Goal: Task Accomplishment & Management: Complete application form

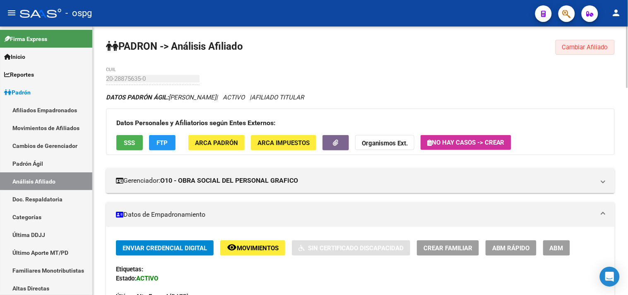
click at [570, 46] on span "Cambiar Afiliado" at bounding box center [585, 46] width 46 height 7
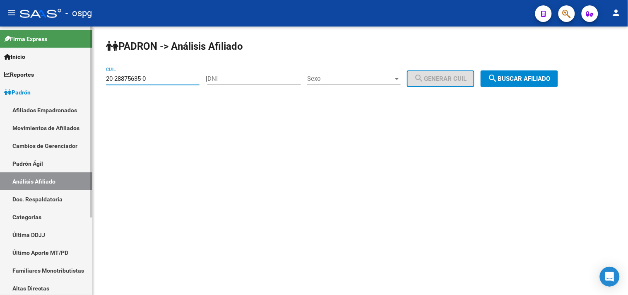
drag, startPoint x: 155, startPoint y: 76, endPoint x: 78, endPoint y: 77, distance: 77.5
click at [78, 77] on mat-sidenav-container "Firma Express Inicio Calendario SSS Instructivos Contacto OS Reportes Ingresos …" at bounding box center [314, 161] width 628 height 268
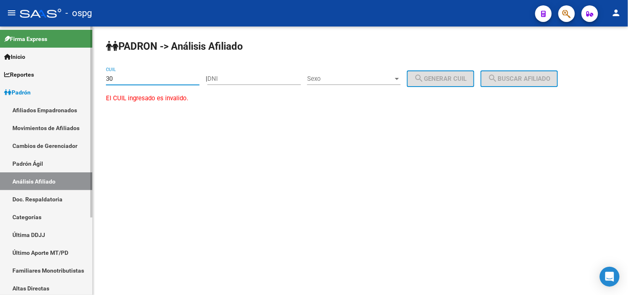
type input "3"
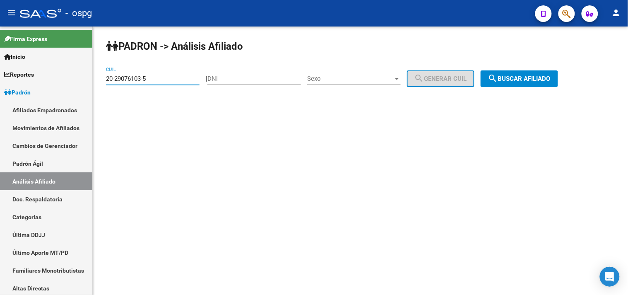
type input "20-29076103-5"
click at [548, 79] on span "search Buscar afiliado" at bounding box center [519, 78] width 63 height 7
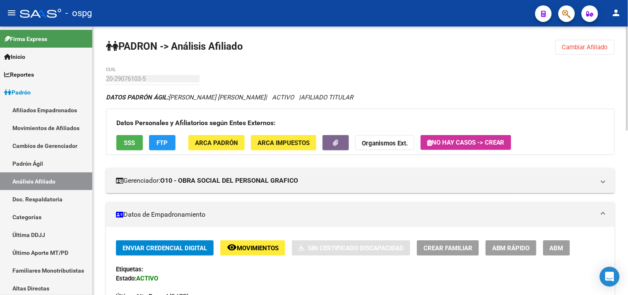
click at [133, 140] on span "SSS" at bounding box center [129, 142] width 11 height 7
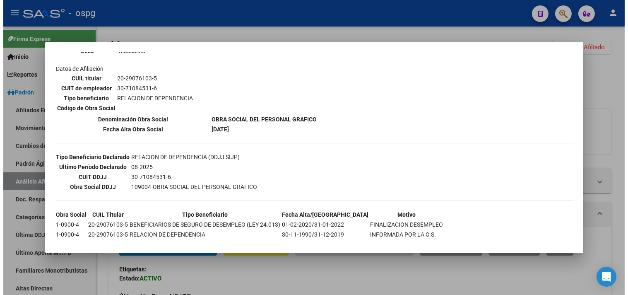
scroll to position [129, 0]
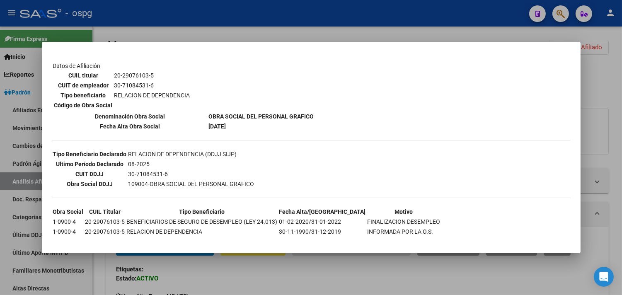
click at [173, 23] on div at bounding box center [311, 147] width 622 height 295
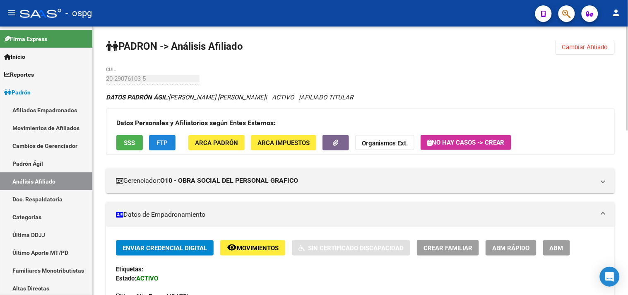
click at [155, 144] on button "FTP" at bounding box center [162, 142] width 27 height 15
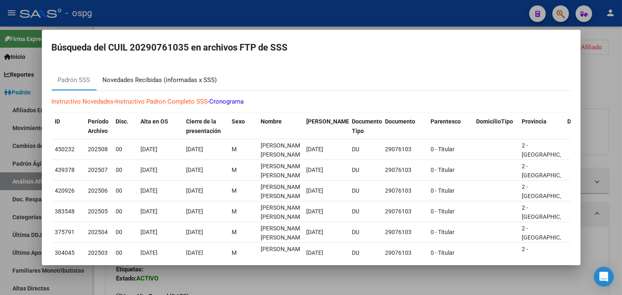
click at [158, 80] on div "Novedades Recibidas (informadas x SSS)" at bounding box center [160, 80] width 114 height 10
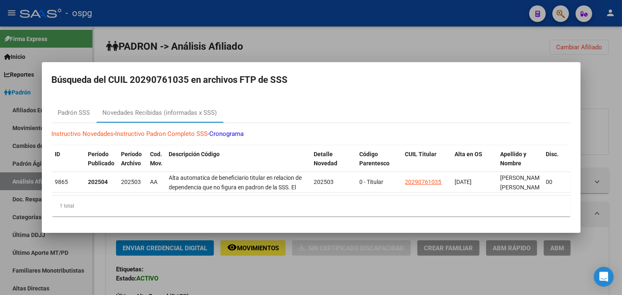
click at [287, 46] on div at bounding box center [311, 147] width 622 height 295
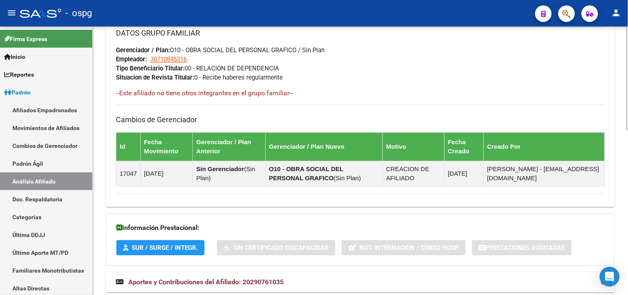
scroll to position [424, 0]
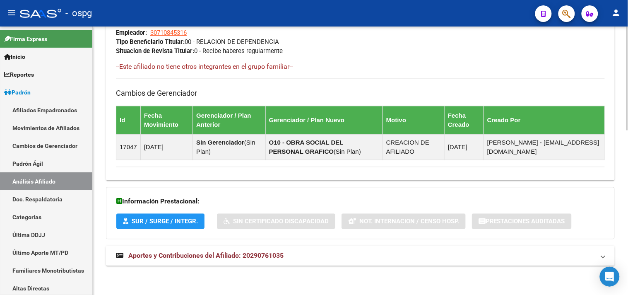
click at [239, 254] on span "Aportes y Contribuciones del Afiliado: 20290761035" at bounding box center [205, 256] width 155 height 8
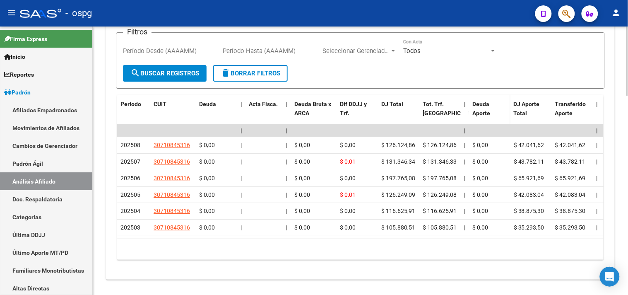
scroll to position [656, 0]
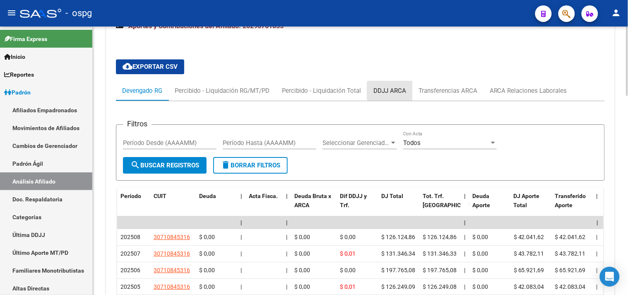
click at [402, 92] on div "DDJJ ARCA" at bounding box center [390, 90] width 33 height 9
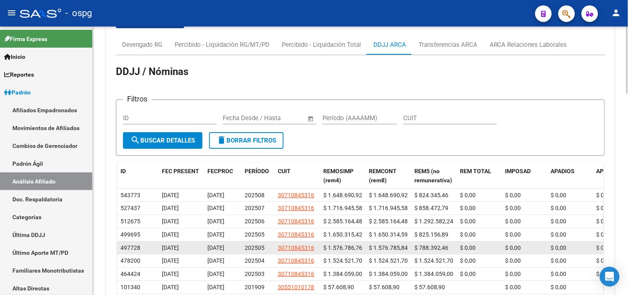
scroll to position [794, 0]
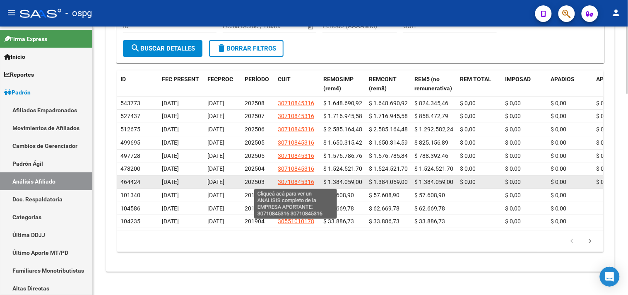
click at [308, 183] on span "30710845316" at bounding box center [296, 182] width 36 height 7
type textarea "30710845316"
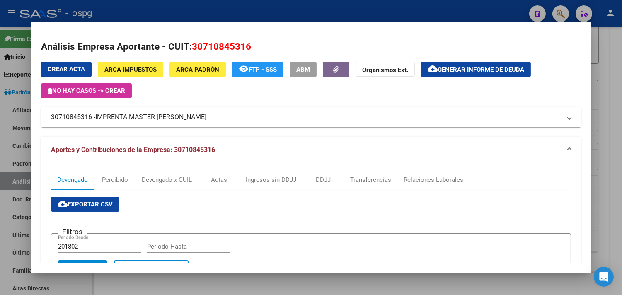
click at [283, 18] on div at bounding box center [311, 147] width 622 height 295
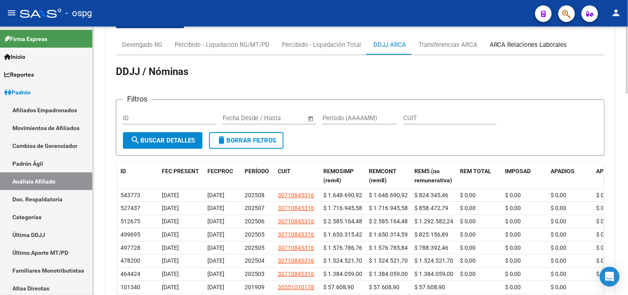
click at [514, 42] on div "ARCA Relaciones Laborales" at bounding box center [528, 44] width 77 height 9
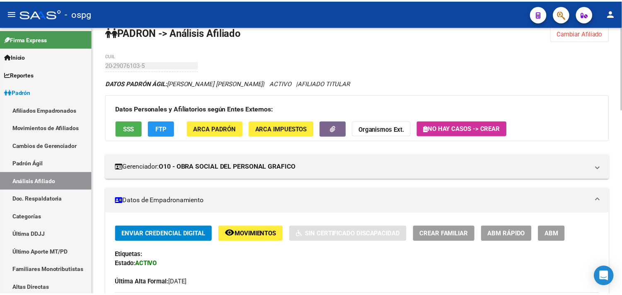
scroll to position [0, 0]
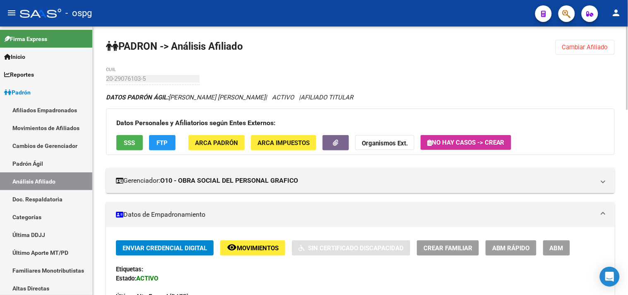
click at [126, 142] on span "SSS" at bounding box center [129, 142] width 11 height 7
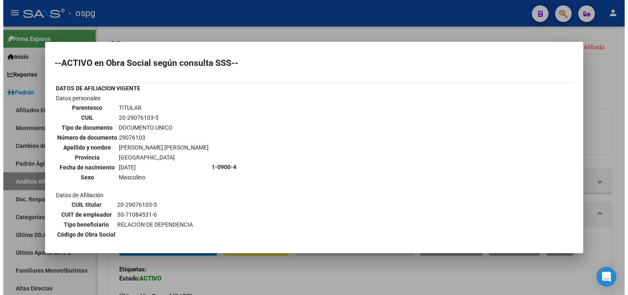
scroll to position [129, 0]
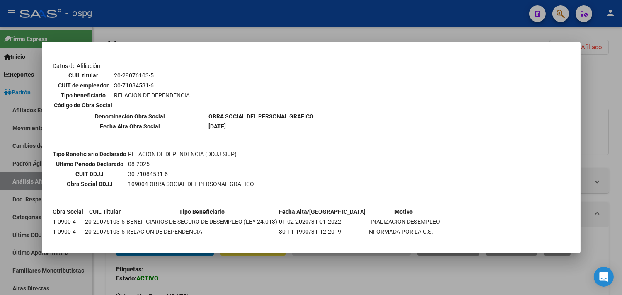
click at [167, 26] on div at bounding box center [311, 147] width 622 height 295
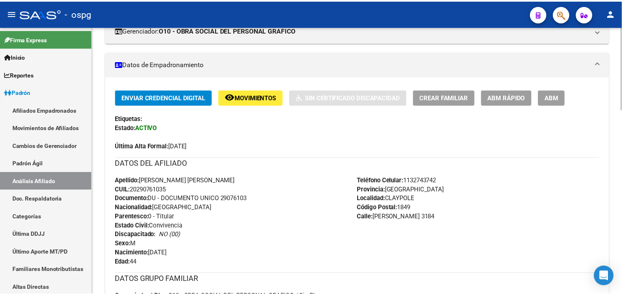
scroll to position [92, 0]
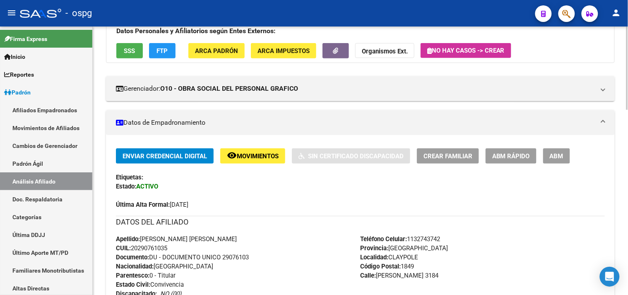
click at [464, 159] on span "Crear Familiar" at bounding box center [448, 155] width 49 height 7
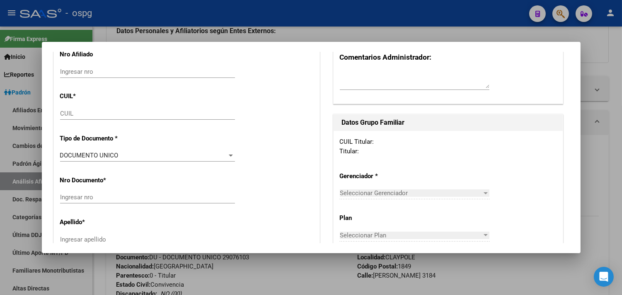
type input "30-71084531-6"
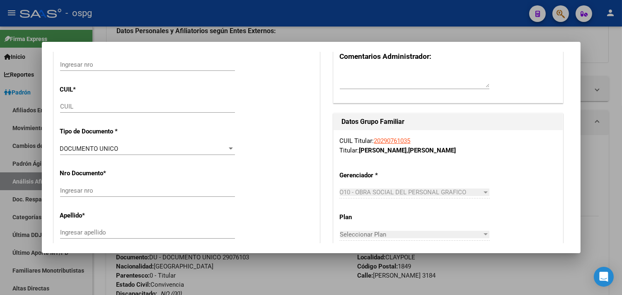
type input "CLAYPOLE"
type input "1849"
type input "[PERSON_NAME]"
type input "3184"
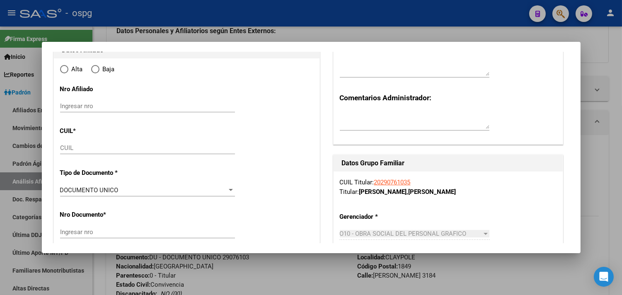
radio input "true"
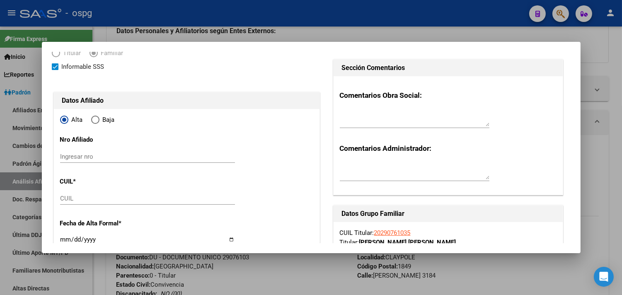
type input "30-71084531-6"
click at [74, 197] on input "CUIL" at bounding box center [147, 198] width 175 height 7
paste input "27-27457806-3"
type input "27-27457806-3"
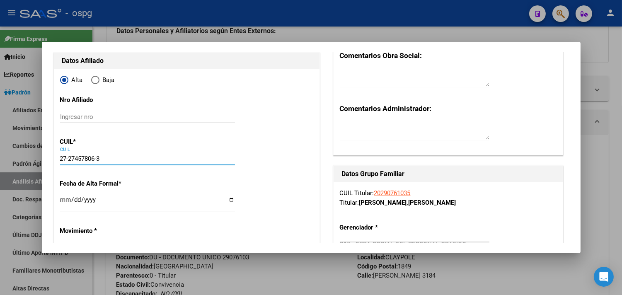
scroll to position [132, 0]
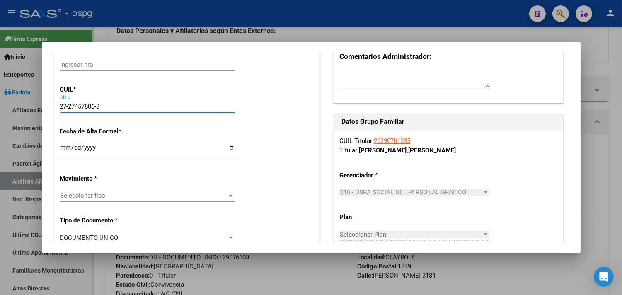
type input "27457806"
type input "[PERSON_NAME]"
type input "[DATE]"
type input "[PERSON_NAME]"
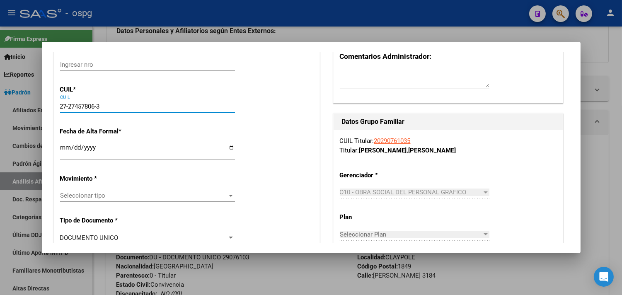
type input "1757"
type input "PAULIES"
type input "5180"
type input "27-27457806-3"
click at [63, 146] on input "Ingresar fecha" at bounding box center [147, 150] width 175 height 13
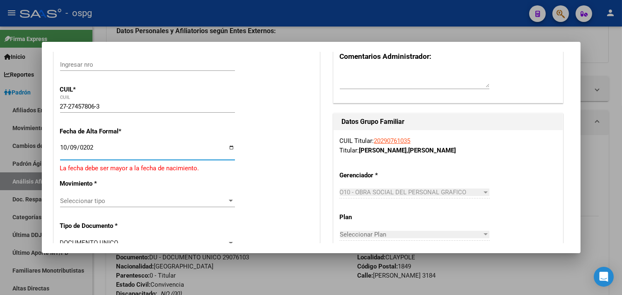
type input "[DATE]"
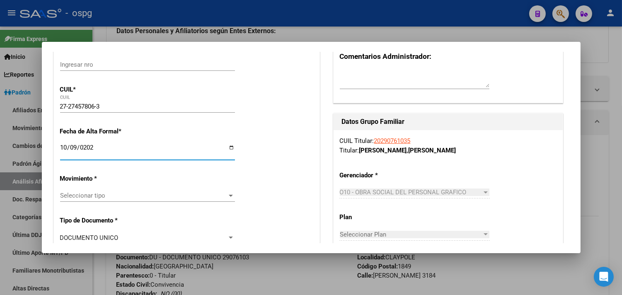
click at [82, 195] on span "Seleccionar tipo" at bounding box center [143, 195] width 167 height 7
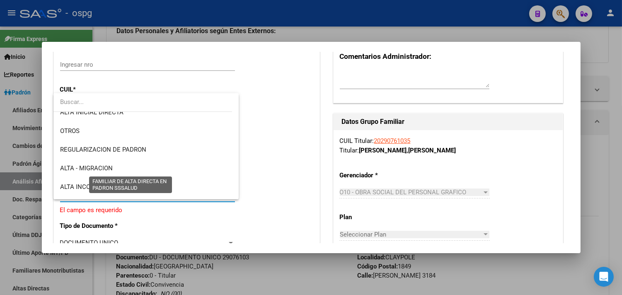
scroll to position [138, 0]
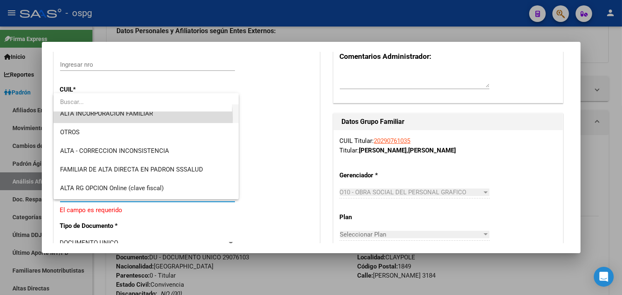
click at [133, 118] on span "ALTA INCORPORACION FAMILIAR" at bounding box center [146, 113] width 172 height 19
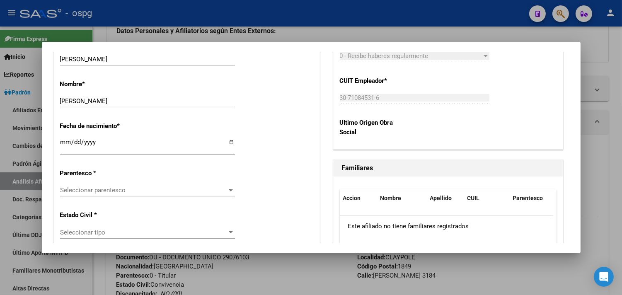
scroll to position [408, 0]
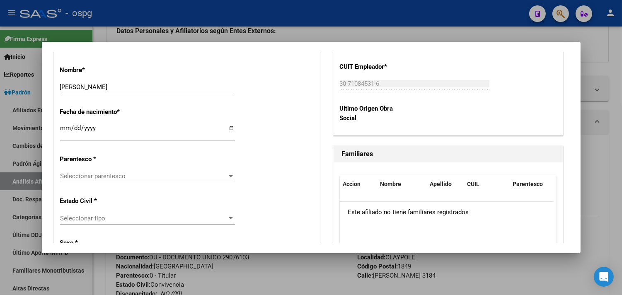
click at [84, 177] on span "Seleccionar parentesco" at bounding box center [143, 175] width 167 height 7
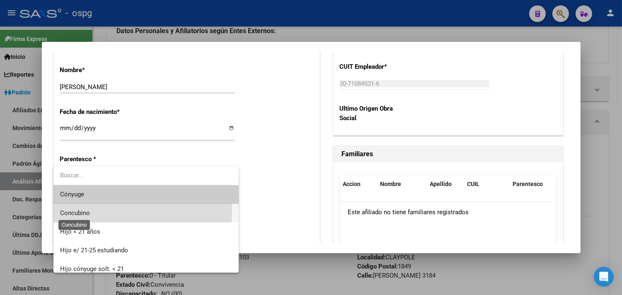
drag, startPoint x: 67, startPoint y: 212, endPoint x: 108, endPoint y: 184, distance: 49.5
click at [67, 211] on span "Concubino" at bounding box center [75, 212] width 30 height 7
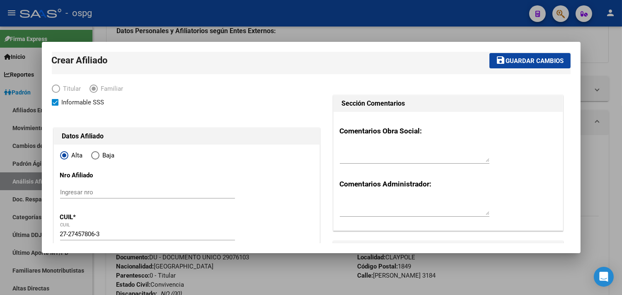
scroll to position [0, 0]
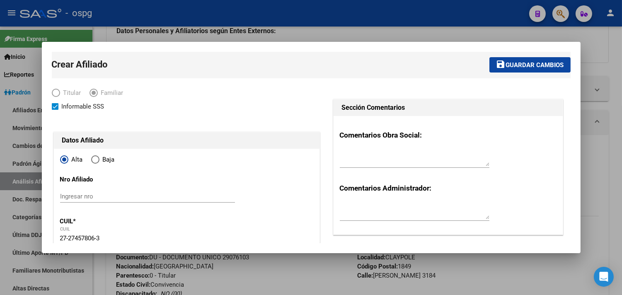
click at [529, 61] on span "Guardar cambios" at bounding box center [535, 64] width 58 height 7
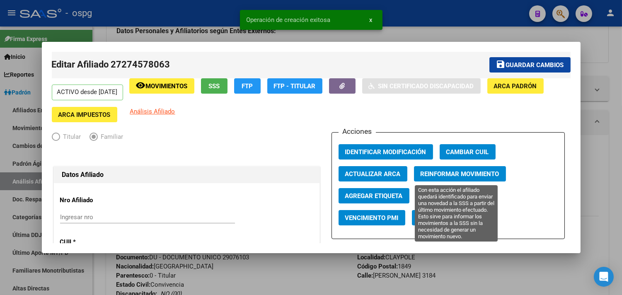
click at [420, 175] on span "Reinformar Movimiento" at bounding box center [459, 173] width 79 height 7
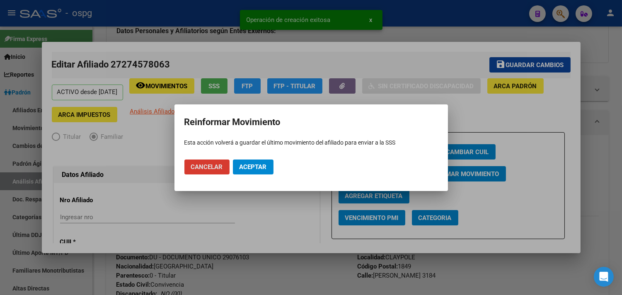
click at [249, 165] on span "Aceptar" at bounding box center [252, 166] width 27 height 7
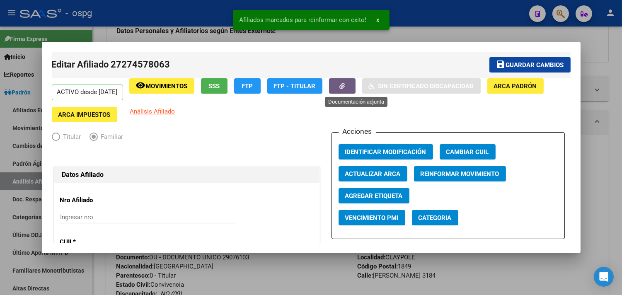
click at [353, 84] on button "button" at bounding box center [342, 85] width 27 height 15
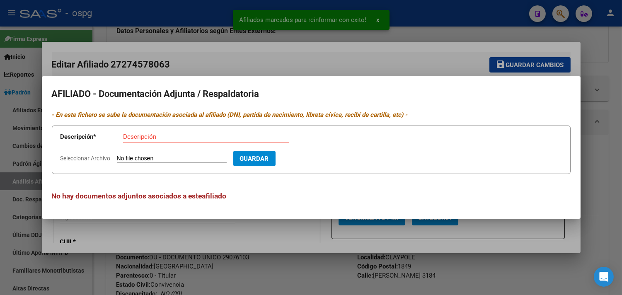
click at [222, 59] on div at bounding box center [311, 147] width 622 height 295
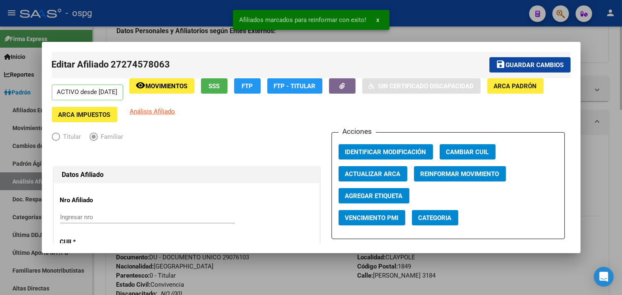
click at [461, 28] on div at bounding box center [311, 147] width 622 height 295
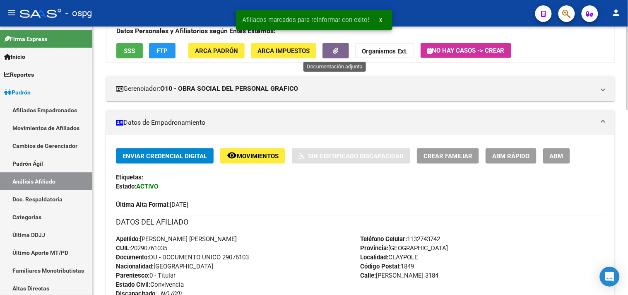
click at [336, 54] on icon "button" at bounding box center [335, 51] width 5 height 6
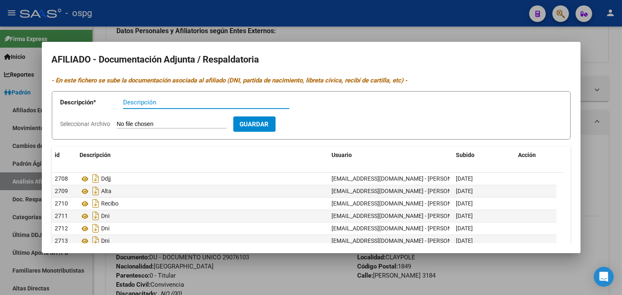
click at [309, 38] on div at bounding box center [311, 147] width 622 height 295
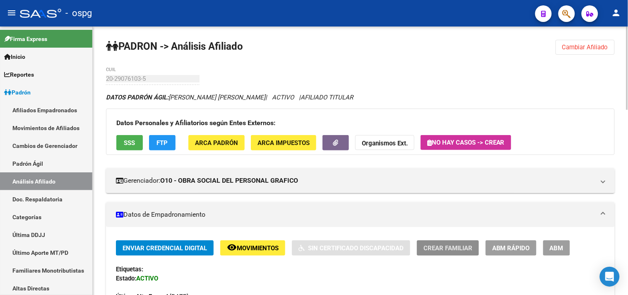
click at [449, 249] on span "Crear Familiar" at bounding box center [448, 247] width 49 height 7
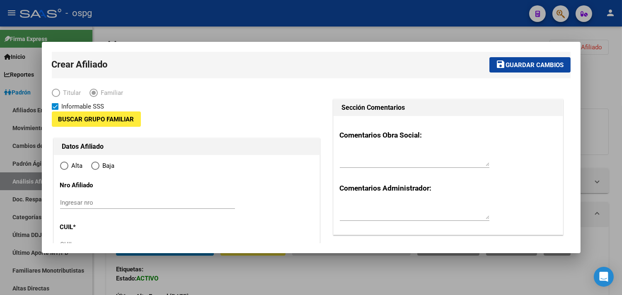
type input "30-71084531-6"
type input "CLAYPOLE"
type input "1849"
type input "[PERSON_NAME]"
type input "3184"
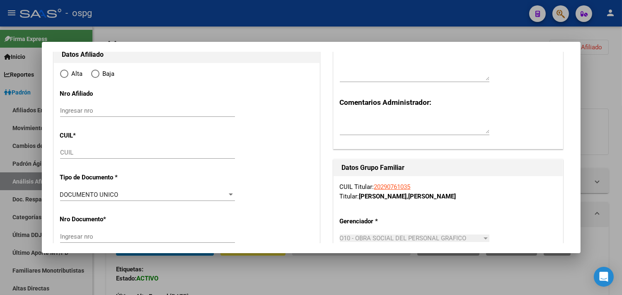
scroll to position [92, 0]
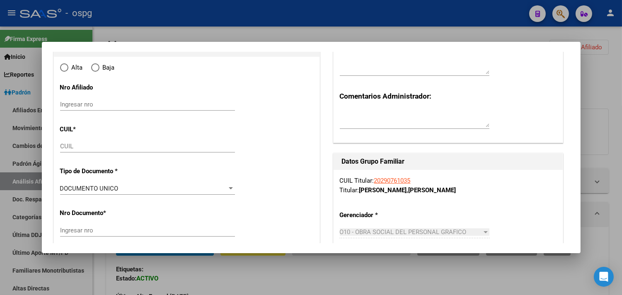
radio input "true"
click at [66, 150] on div "CUIL" at bounding box center [147, 146] width 175 height 12
type input "30-71084531-6"
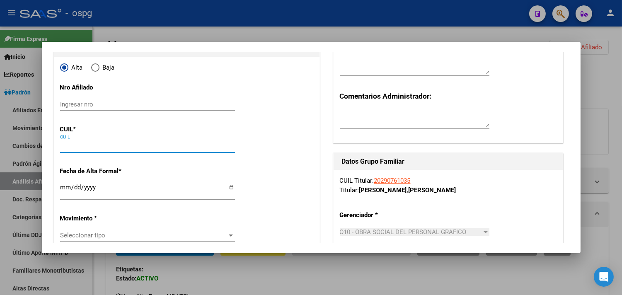
paste input "20-50278290-9"
type input "20-50278290-9"
drag, startPoint x: 63, startPoint y: 184, endPoint x: 70, endPoint y: 179, distance: 8.0
click at [64, 185] on input "Ingresar fecha" at bounding box center [147, 190] width 175 height 13
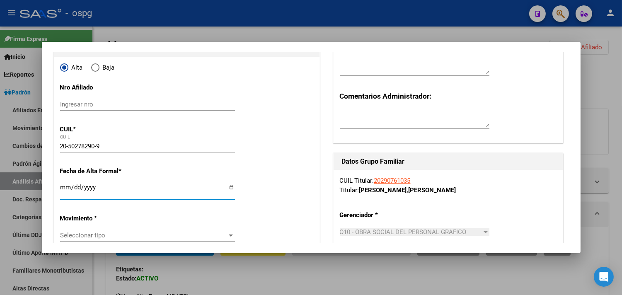
type input "50278290"
type input "[PERSON_NAME]"
type input "[DATE]"
type input "CLAYPOLE"
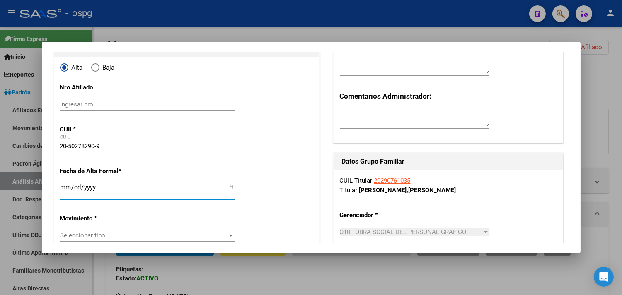
type input "[PERSON_NAME]"
type input "[DATE]"
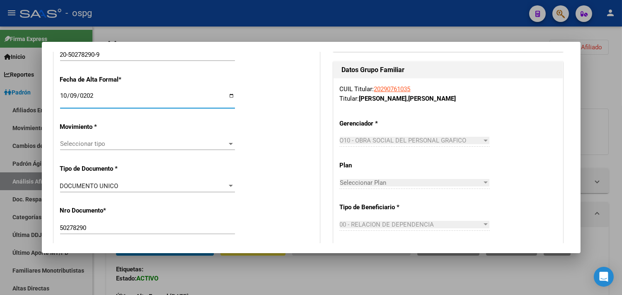
scroll to position [184, 0]
click at [89, 150] on div "Seleccionar tipo Seleccionar tipo" at bounding box center [147, 147] width 175 height 20
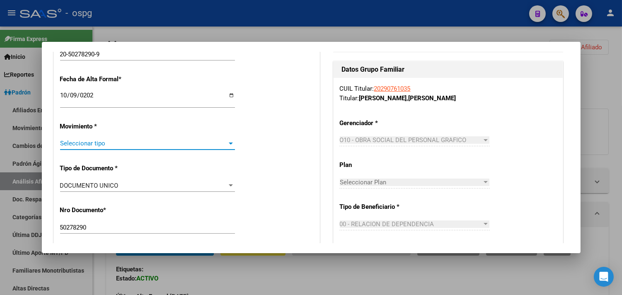
click at [89, 146] on span "Seleccionar tipo" at bounding box center [143, 143] width 167 height 7
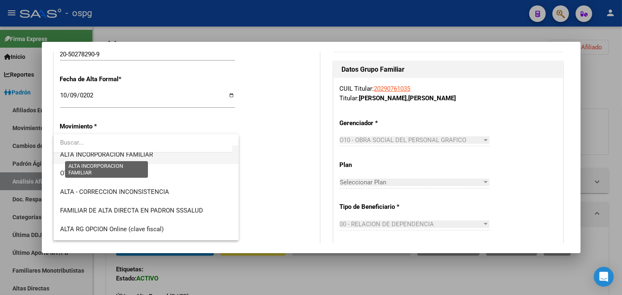
click at [130, 155] on span "ALTA INCORPORACION FAMILIAR" at bounding box center [106, 154] width 93 height 7
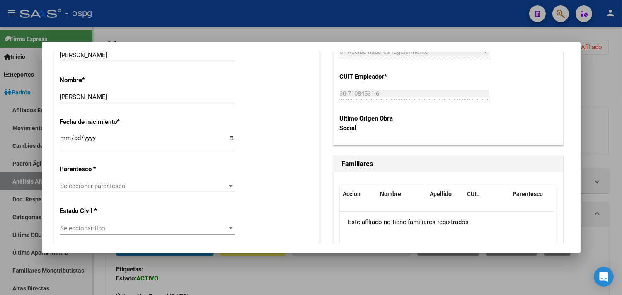
scroll to position [414, 0]
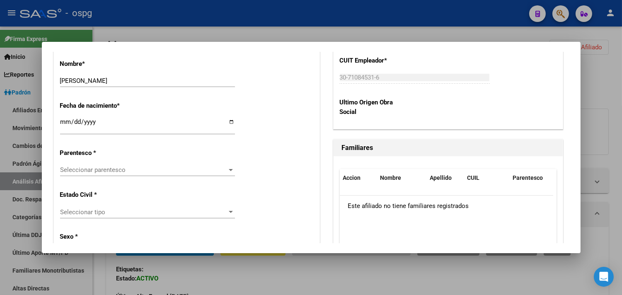
click at [100, 172] on span "Seleccionar parentesco" at bounding box center [143, 169] width 167 height 7
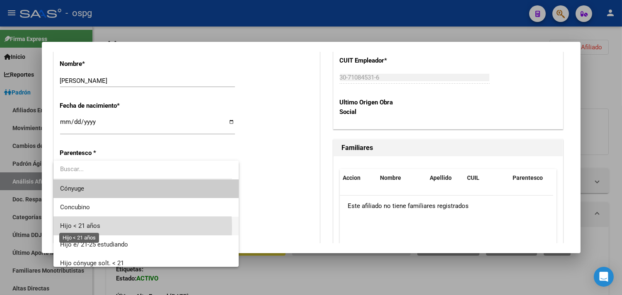
click at [82, 227] on span "Hijo < 21 años" at bounding box center [80, 225] width 40 height 7
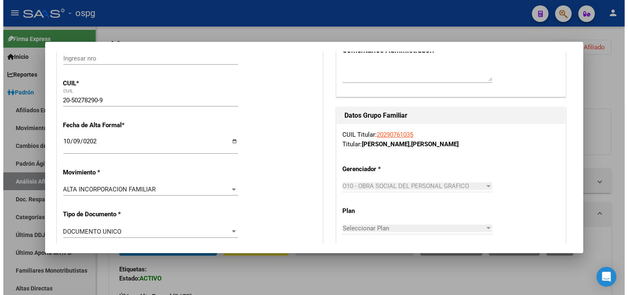
scroll to position [0, 0]
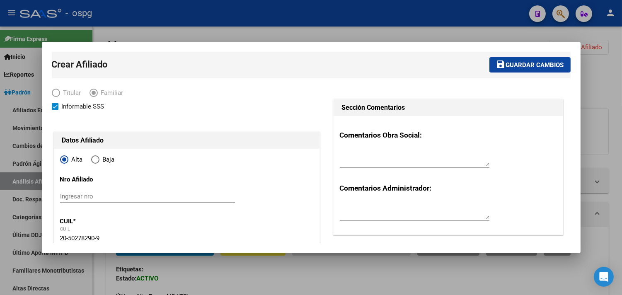
click at [506, 61] on span "Guardar cambios" at bounding box center [535, 64] width 58 height 7
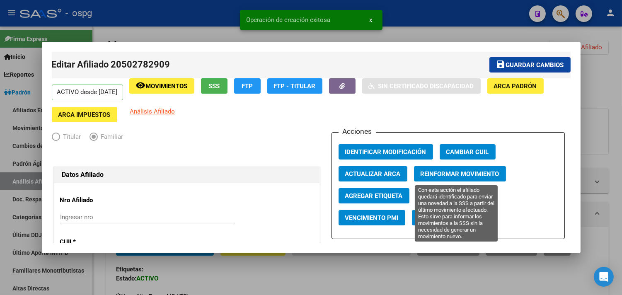
click at [437, 178] on span "Reinformar Movimiento" at bounding box center [459, 173] width 79 height 7
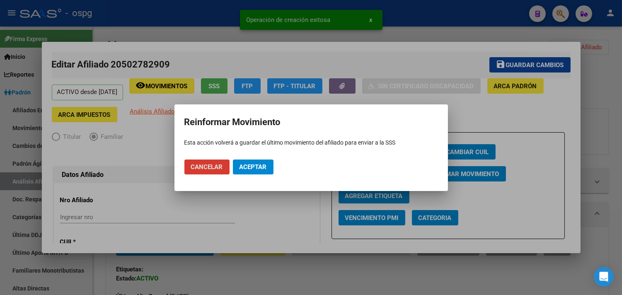
click at [261, 167] on span "Aceptar" at bounding box center [252, 166] width 27 height 7
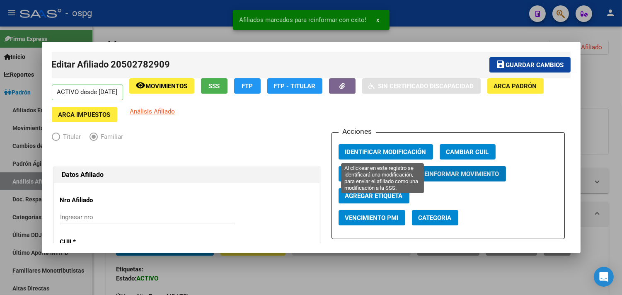
click at [389, 152] on span "Identificar Modificación" at bounding box center [385, 151] width 81 height 7
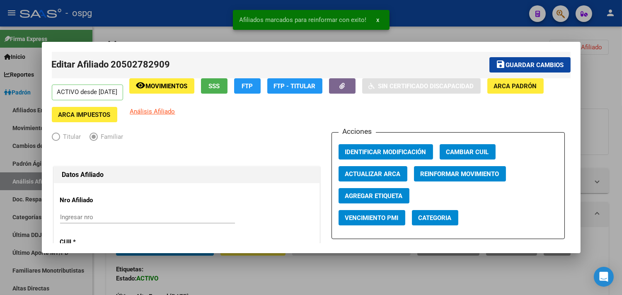
click at [198, 23] on div at bounding box center [311, 147] width 622 height 295
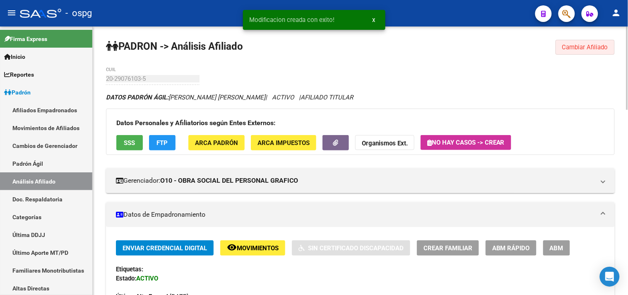
click at [576, 46] on span "Cambiar Afiliado" at bounding box center [585, 46] width 46 height 7
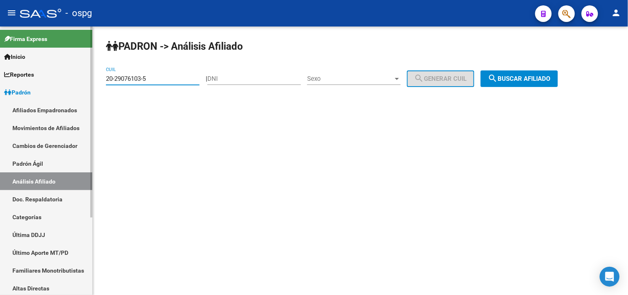
drag, startPoint x: 154, startPoint y: 82, endPoint x: 77, endPoint y: 76, distance: 77.7
click at [77, 76] on mat-sidenav-container "Firma Express Inicio Calendario SSS Instructivos Contacto OS Reportes Ingresos …" at bounding box center [314, 161] width 628 height 268
paste input "54877275-4"
click at [524, 75] on span "search Buscar afiliado" at bounding box center [519, 78] width 63 height 7
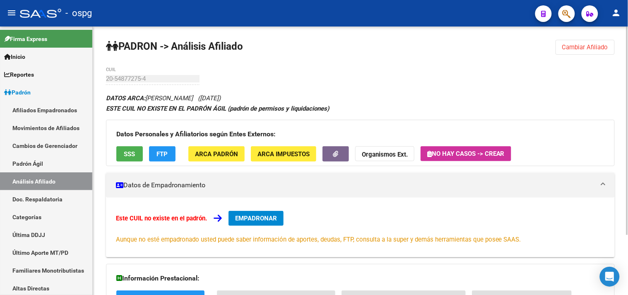
drag, startPoint x: 573, startPoint y: 47, endPoint x: 559, endPoint y: 46, distance: 14.1
click at [574, 47] on span "Cambiar Afiliado" at bounding box center [585, 46] width 46 height 7
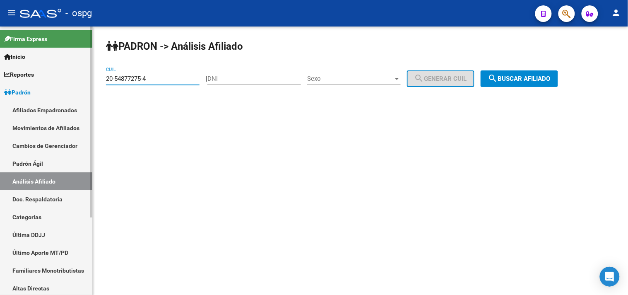
drag, startPoint x: 144, startPoint y: 76, endPoint x: 77, endPoint y: 79, distance: 66.7
click at [77, 79] on mat-sidenav-container "Firma Express Inicio Calendario SSS Instructivos Contacto OS Reportes Ingresos …" at bounding box center [314, 161] width 628 height 268
type input "20-29076103-5"
click at [510, 72] on button "search Buscar afiliado" at bounding box center [519, 78] width 77 height 17
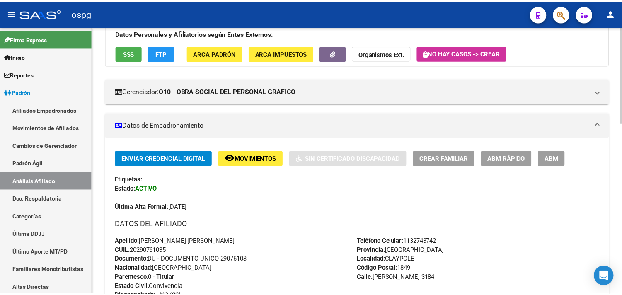
scroll to position [92, 0]
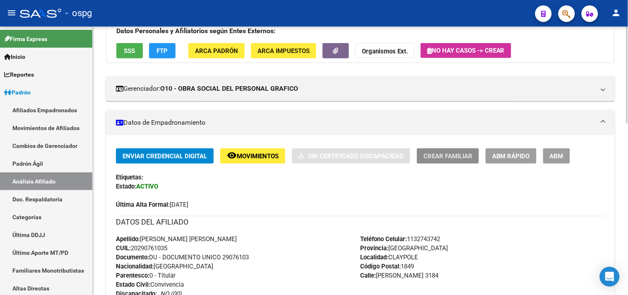
click at [440, 148] on button "Crear Familiar" at bounding box center [448, 155] width 62 height 15
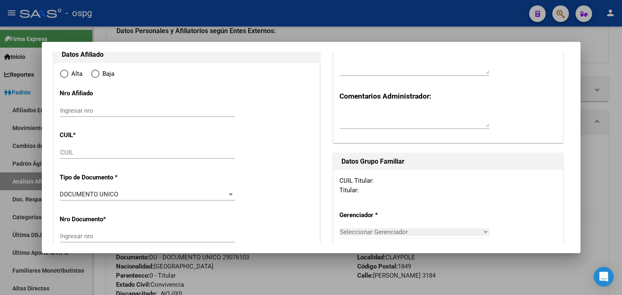
type input "30-71084531-6"
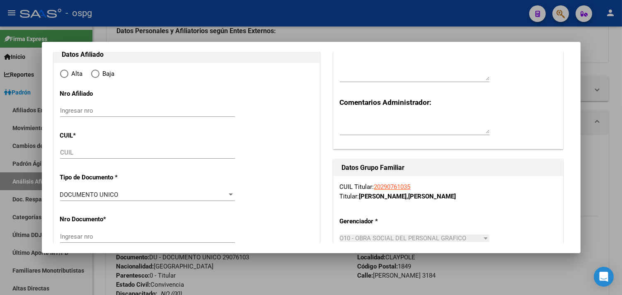
scroll to position [21, 0]
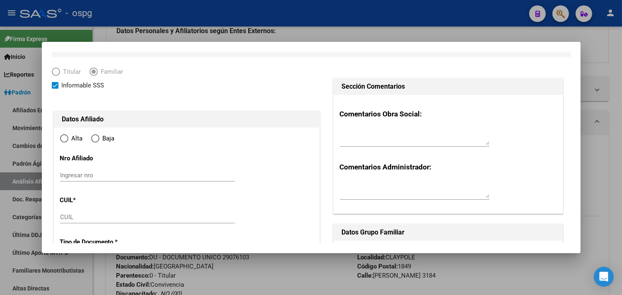
radio input "true"
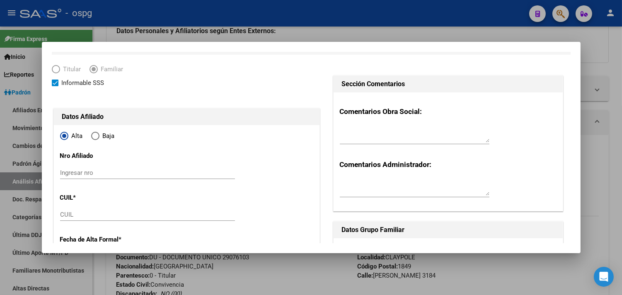
type input "CLAYPOLE"
type input "1849"
type input "[PERSON_NAME]"
type input "3184"
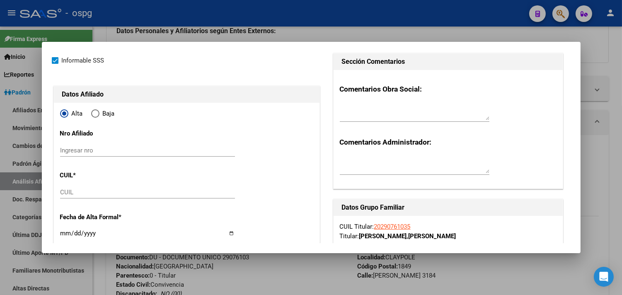
drag, startPoint x: 68, startPoint y: 191, endPoint x: 73, endPoint y: 193, distance: 5.9
click at [68, 192] on input "CUIL" at bounding box center [147, 191] width 175 height 7
drag, startPoint x: 73, startPoint y: 193, endPoint x: 65, endPoint y: 197, distance: 9.5
drag, startPoint x: 65, startPoint y: 197, endPoint x: 261, endPoint y: 159, distance: 199.9
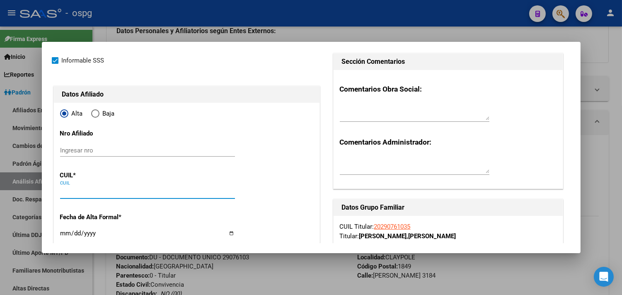
click at [64, 191] on input "CUIL" at bounding box center [147, 191] width 175 height 7
paste input "20-54877275-4"
type input "20-54877275-4"
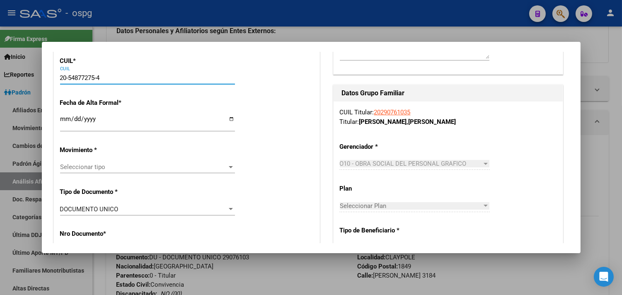
type input "54877275"
type input "[PERSON_NAME]"
type input "[DATE]"
type input "CLAYPOLE"
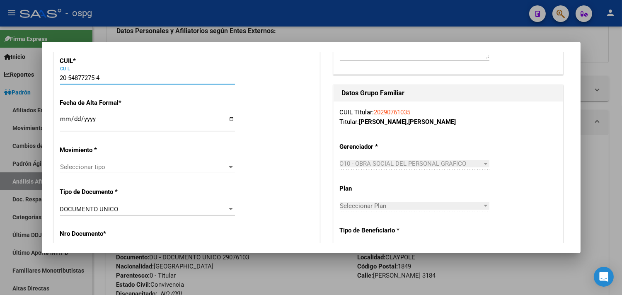
type input "[PERSON_NAME]"
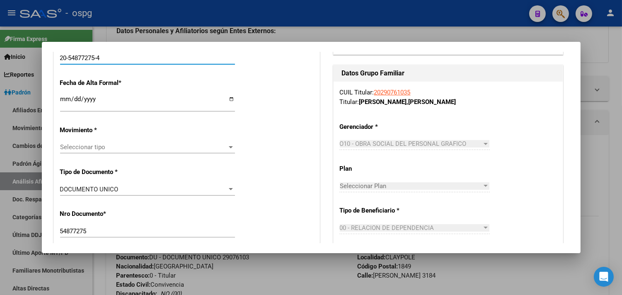
scroll to position [184, 0]
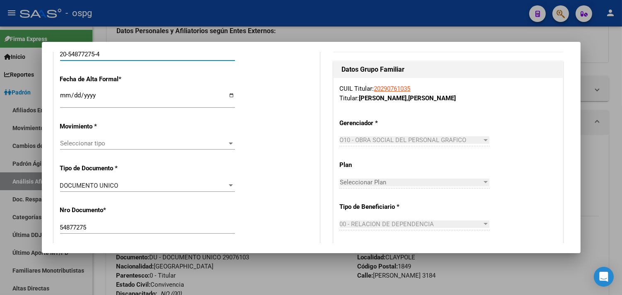
type input "20-54877275-4"
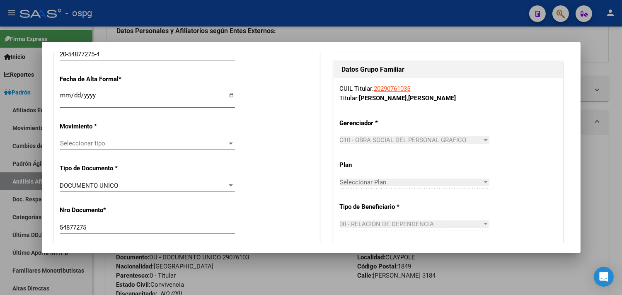
click at [64, 97] on input "Ingresar fecha" at bounding box center [147, 98] width 175 height 13
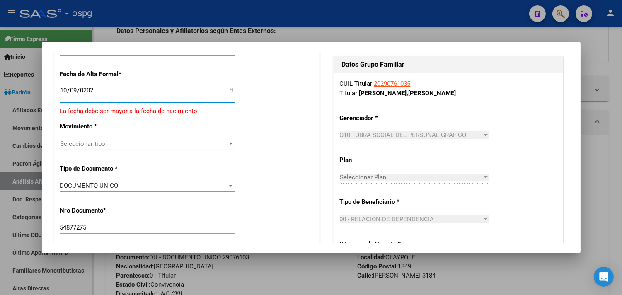
type input "[DATE]"
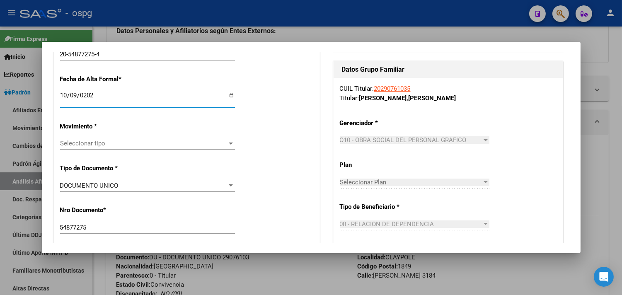
click at [82, 145] on span "Seleccionar tipo" at bounding box center [143, 143] width 167 height 7
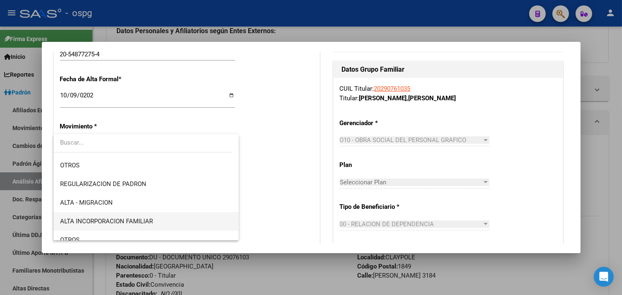
scroll to position [92, 0]
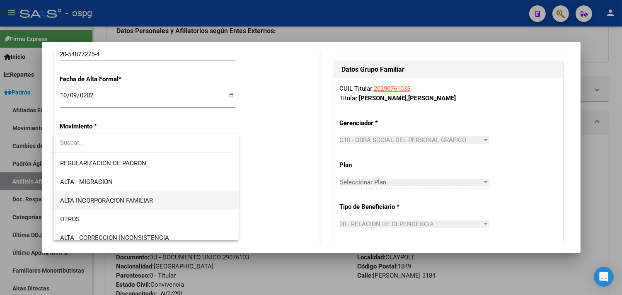
click at [144, 204] on span "ALTA INCORPORACION FAMILIAR" at bounding box center [146, 200] width 172 height 19
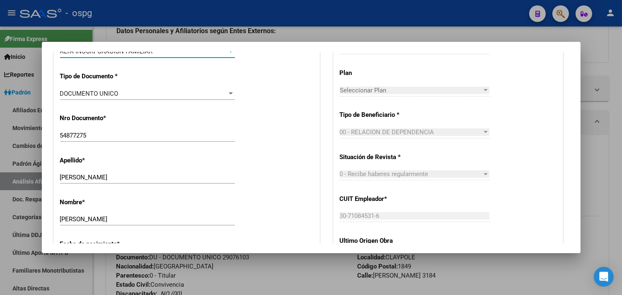
scroll to position [368, 0]
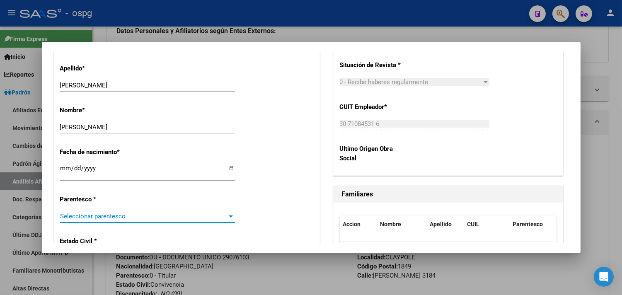
click at [90, 213] on span "Seleccionar parentesco" at bounding box center [143, 215] width 167 height 7
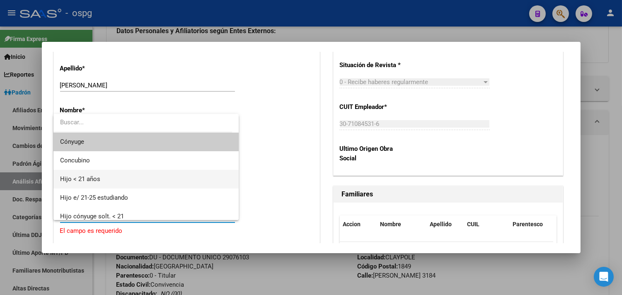
click at [84, 178] on span "Hijo < 21 años" at bounding box center [80, 178] width 40 height 7
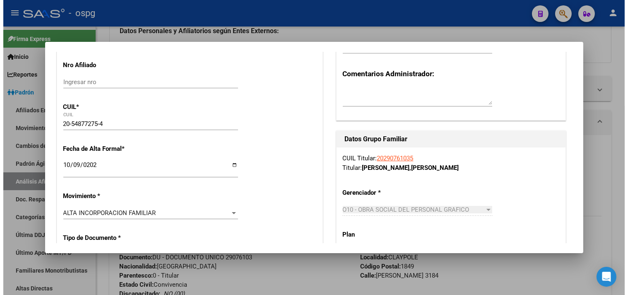
scroll to position [0, 0]
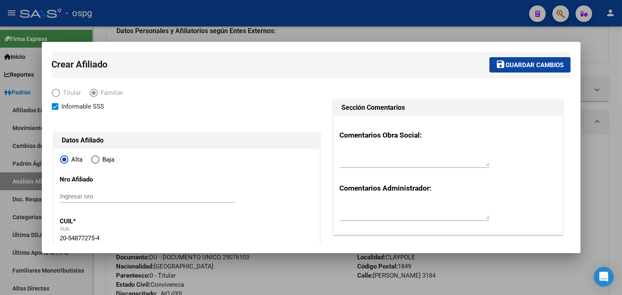
click at [496, 67] on mat-icon "save" at bounding box center [501, 64] width 10 height 10
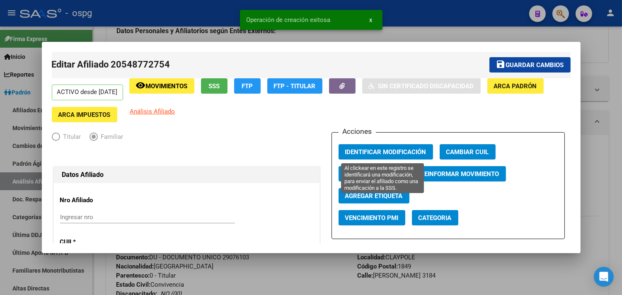
click at [384, 146] on button "Identificar Modificación" at bounding box center [385, 151] width 94 height 15
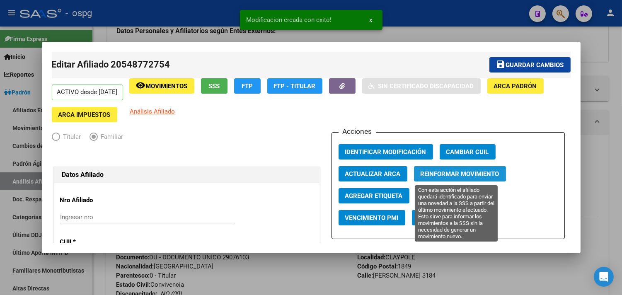
click at [444, 177] on span "Reinformar Movimiento" at bounding box center [459, 173] width 79 height 7
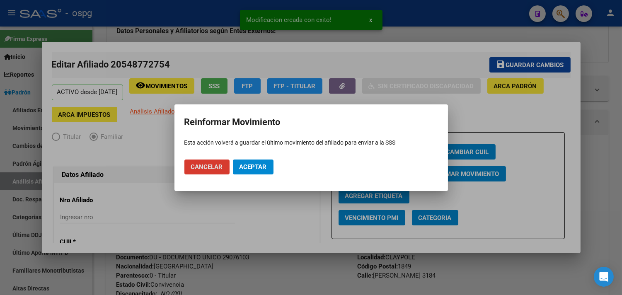
click at [254, 166] on span "Aceptar" at bounding box center [252, 166] width 27 height 7
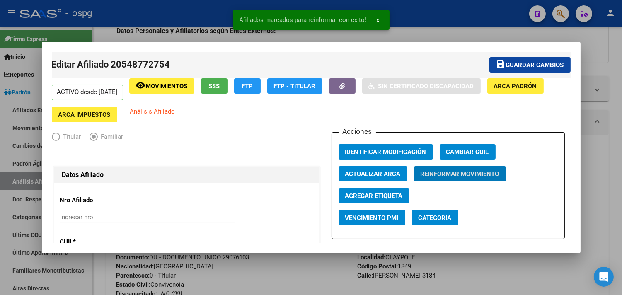
click at [137, 20] on div at bounding box center [311, 147] width 622 height 295
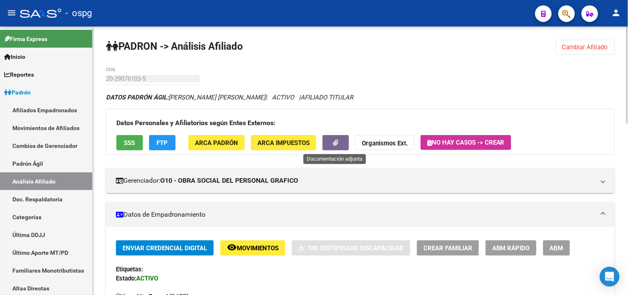
click at [336, 148] on button "button" at bounding box center [336, 142] width 27 height 15
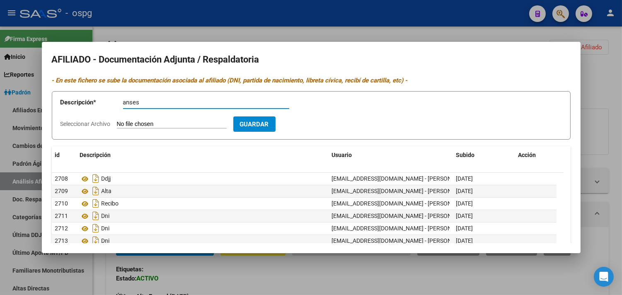
type input "anses"
click at [155, 123] on input "Seleccionar Archivo" at bounding box center [172, 125] width 110 height 8
click at [162, 123] on input "Seleccionar Archivo" at bounding box center [172, 125] width 110 height 8
type input "C:\fakepath\[PERSON_NAME] anses.jpeg"
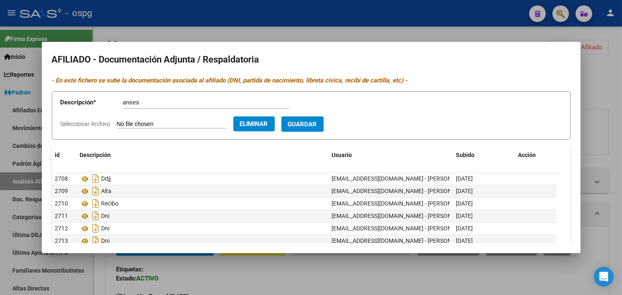
click at [317, 126] on span "Guardar" at bounding box center [302, 124] width 29 height 7
click at [306, 15] on div at bounding box center [311, 147] width 622 height 295
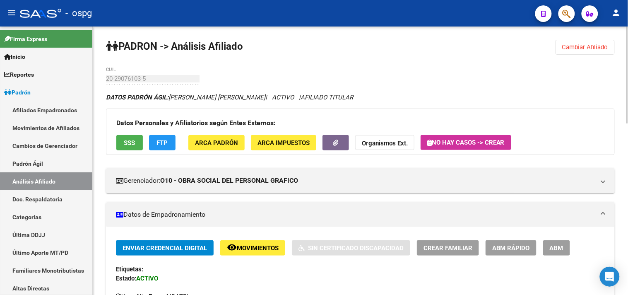
click at [598, 48] on span "Cambiar Afiliado" at bounding box center [585, 46] width 46 height 7
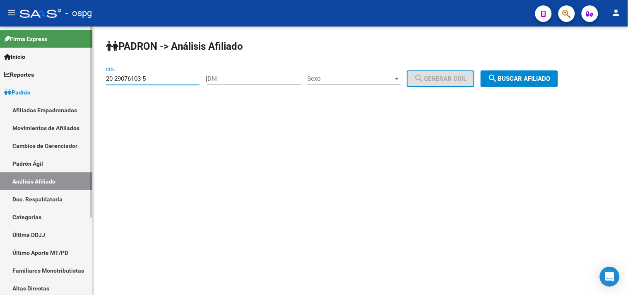
drag, startPoint x: 124, startPoint y: 83, endPoint x: 82, endPoint y: 86, distance: 42.3
click at [83, 86] on mat-sidenav-container "Firma Express Inicio Calendario SSS Instructivos Contacto OS Reportes Ingresos …" at bounding box center [314, 161] width 628 height 268
type input "27-59611220-5"
drag, startPoint x: 533, startPoint y: 76, endPoint x: 526, endPoint y: 84, distance: 11.5
click at [533, 76] on span "search Buscar afiliado" at bounding box center [519, 78] width 63 height 7
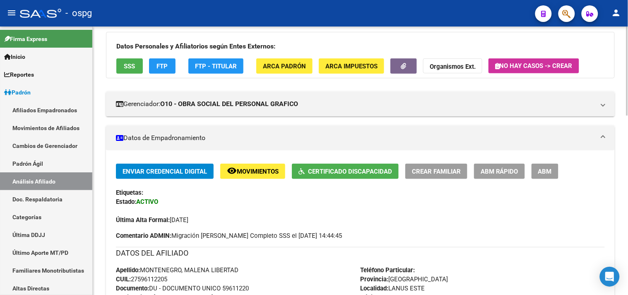
scroll to position [92, 0]
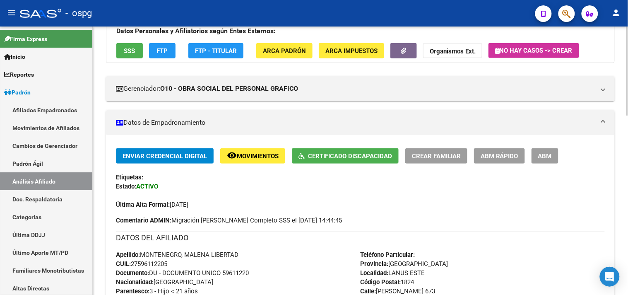
click at [328, 160] on span "Certificado Discapacidad" at bounding box center [350, 155] width 84 height 7
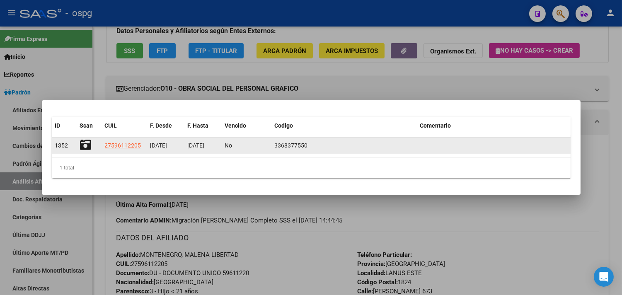
click at [84, 147] on icon at bounding box center [86, 145] width 12 height 12
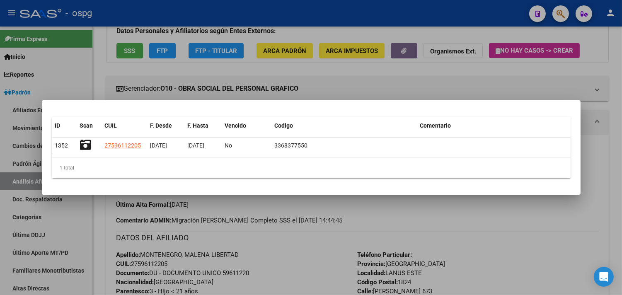
click at [340, 79] on div at bounding box center [311, 147] width 622 height 295
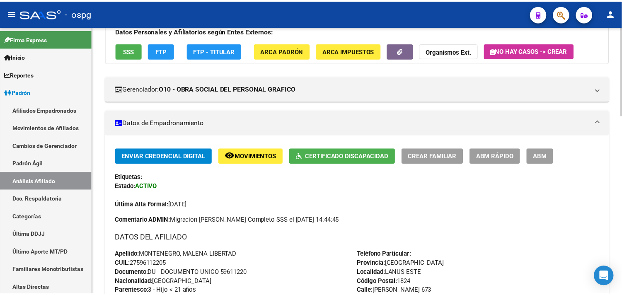
scroll to position [46, 0]
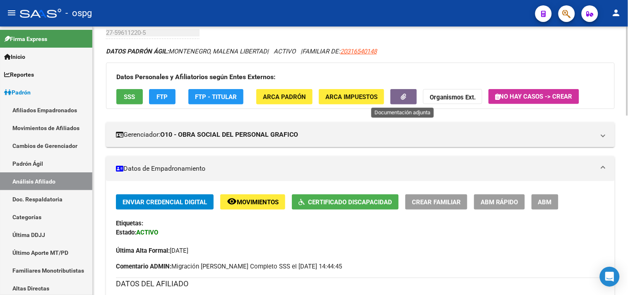
click at [408, 96] on button "button" at bounding box center [404, 96] width 27 height 15
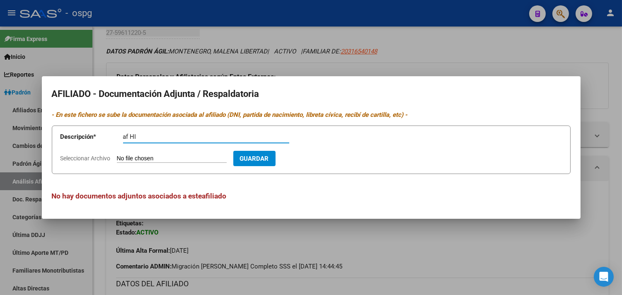
type input "af HI"
click at [155, 159] on input "Seleccionar Archivo" at bounding box center [172, 159] width 110 height 8
click at [147, 159] on input "Seleccionar Archivo" at bounding box center [172, 159] width 110 height 8
type input "C:\fakepath\20251009164122221.pdf"
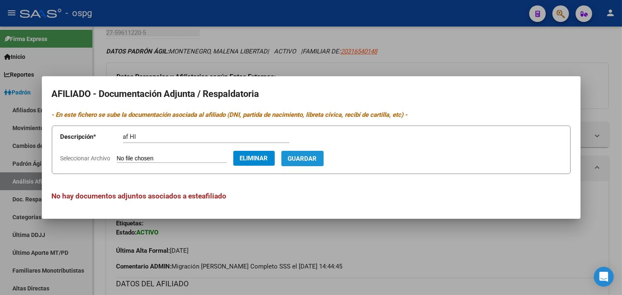
drag, startPoint x: 316, startPoint y: 156, endPoint x: 317, endPoint y: 164, distance: 8.8
click at [317, 164] on button "Guardar" at bounding box center [302, 158] width 42 height 15
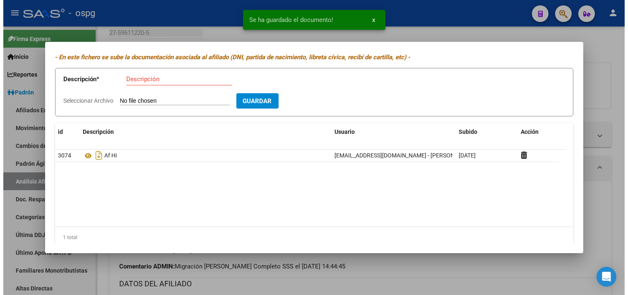
scroll to position [34, 0]
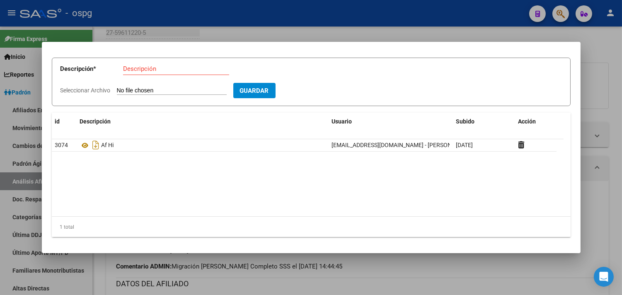
click at [613, 65] on div at bounding box center [311, 147] width 622 height 295
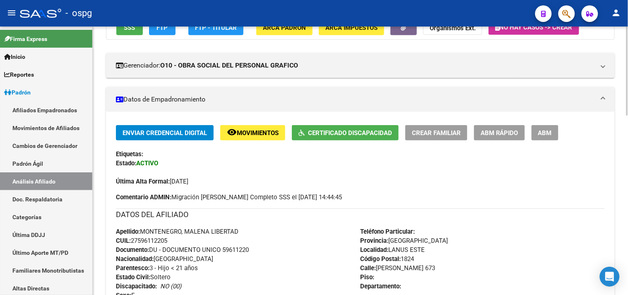
scroll to position [0, 0]
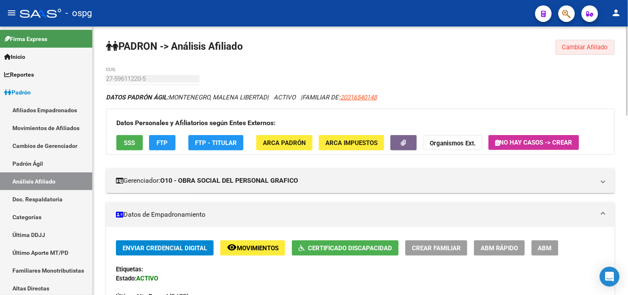
drag, startPoint x: 570, startPoint y: 47, endPoint x: 514, endPoint y: 31, distance: 57.7
click at [567, 47] on span "Cambiar Afiliado" at bounding box center [585, 46] width 46 height 7
